Goal: Task Accomplishment & Management: Complete application form

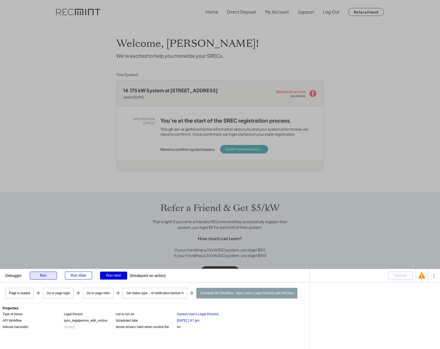
click at [38, 275] on div "Run" at bounding box center [43, 276] width 27 height 8
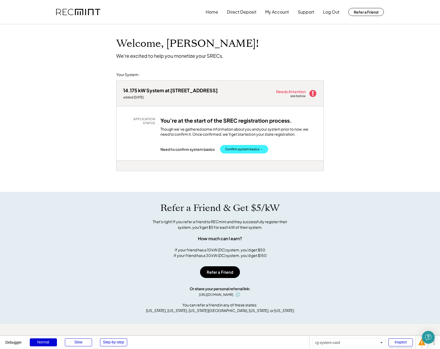
click at [249, 150] on button "Confirm system basics →" at bounding box center [244, 149] width 48 height 9
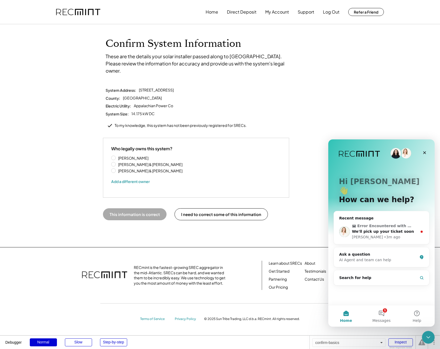
click at [89, 221] on div "Confirm System Information These are the details your solar installer passed al…" at bounding box center [220, 135] width 440 height 223
click at [429, 335] on icon "Close Intercom Messenger" at bounding box center [427, 336] width 6 height 6
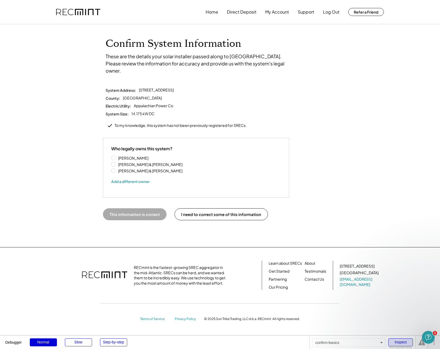
click at [399, 341] on div "Inspect" at bounding box center [400, 342] width 24 height 8
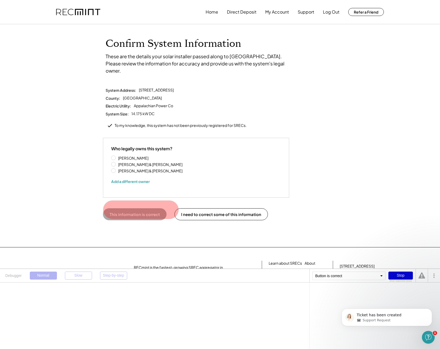
click at [135, 208] on button "This information is correct" at bounding box center [135, 214] width 64 height 12
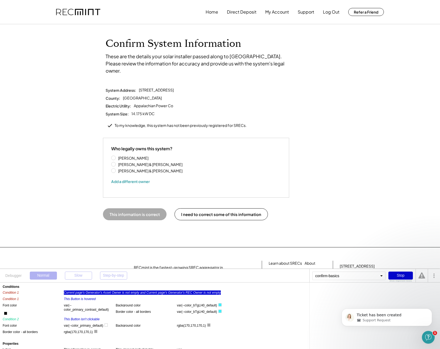
click at [115, 291] on div "Current page's Generator's Asset Owner is not empty and Current page's Generato…" at bounding box center [142, 293] width 157 height 4
click at [359, 291] on div "'s Asset Owner" at bounding box center [358, 292] width 21 height 3
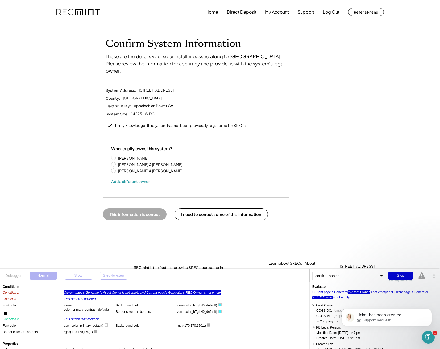
click at [328, 296] on div "'s REC Owner" at bounding box center [322, 297] width 20 height 3
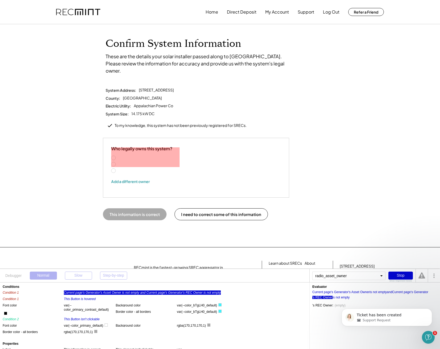
click at [141, 169] on label "[PERSON_NAME] & [PERSON_NAME]" at bounding box center [151, 171] width 68 height 4
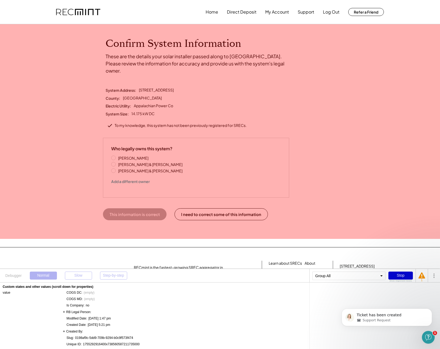
click at [44, 168] on div "Confirm System Information These are the details your solar installer passed al…" at bounding box center [220, 135] width 440 height 223
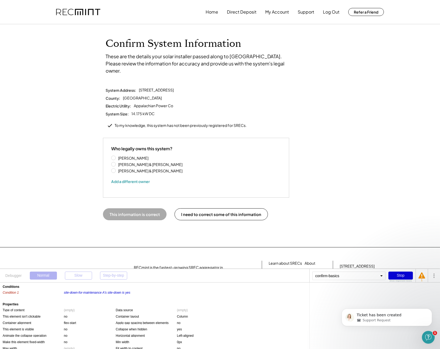
click at [395, 276] on div "Stop" at bounding box center [400, 276] width 24 height 8
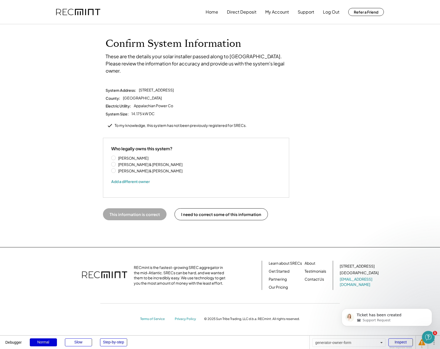
click at [134, 169] on label "[PERSON_NAME] & [PERSON_NAME]" at bounding box center [151, 171] width 68 height 4
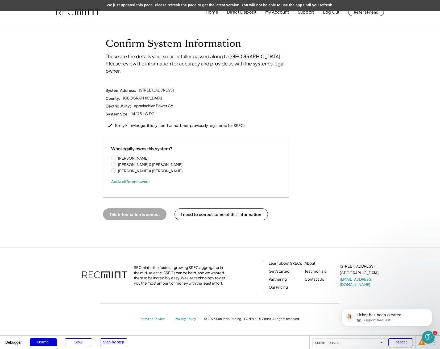
click at [60, 81] on div "Confirm System Information These are the details your solar installer passed al…" at bounding box center [220, 135] width 440 height 223
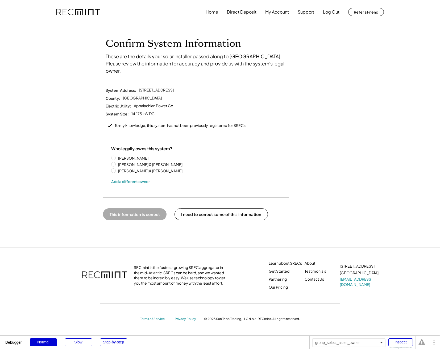
click at [129, 163] on label "Richard & Phillips" at bounding box center [151, 165] width 68 height 4
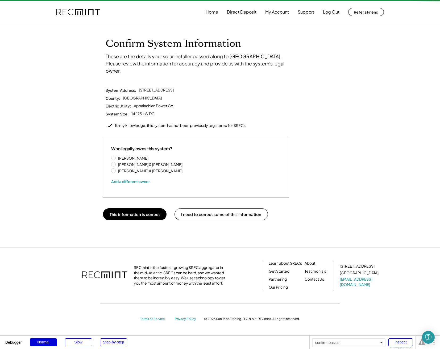
click at [130, 169] on label "Karrah Phillips & Richard Phillips" at bounding box center [151, 171] width 68 height 4
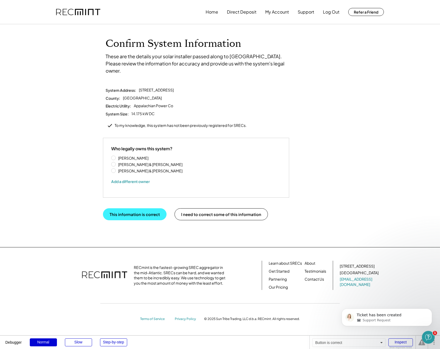
click at [122, 210] on button "This information is correct" at bounding box center [135, 214] width 64 height 12
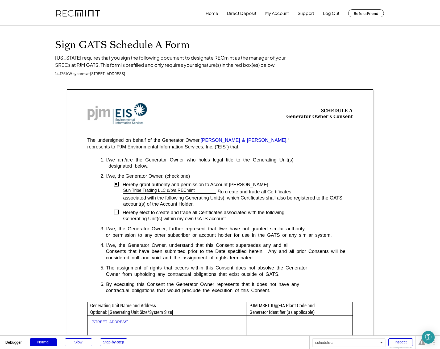
click at [42, 170] on div "Sign GATS Schedule A Form [US_STATE] requires that you sign the following docum…" at bounding box center [220, 300] width 440 height 548
click at [38, 173] on div "Sign GATS Schedule A Form [US_STATE] requires that you sign the following docum…" at bounding box center [220, 300] width 440 height 548
